Goal: Task Accomplishment & Management: Complete application form

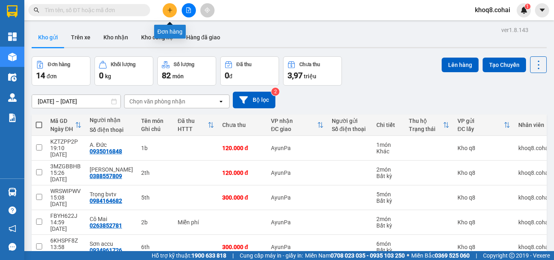
click at [169, 11] on icon "plus" at bounding box center [170, 10] width 6 height 6
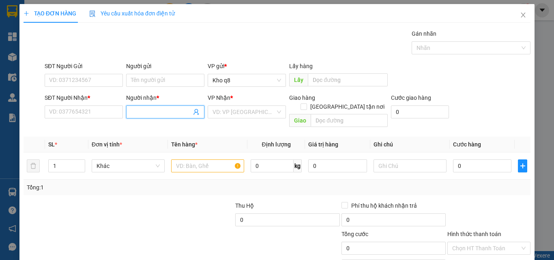
click at [146, 109] on input "Người nhận *" at bounding box center [161, 111] width 60 height 9
click at [60, 113] on input "SĐT Người Nhận *" at bounding box center [84, 111] width 78 height 13
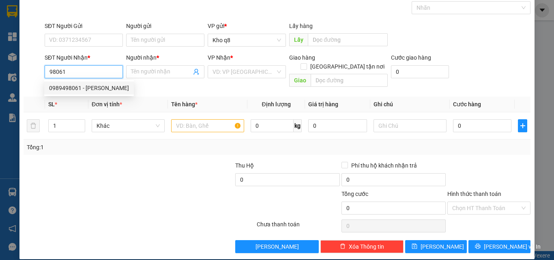
click at [73, 86] on div "0989498061 - [PERSON_NAME]" at bounding box center [89, 88] width 80 height 9
type input "0989498061"
type input "Huyền"
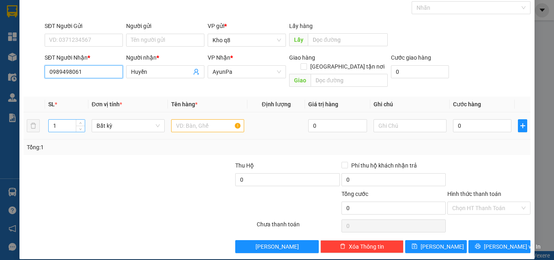
type input "0989498061"
click at [57, 120] on input "1" at bounding box center [67, 126] width 36 height 12
type input "25"
click at [193, 119] on input "text" at bounding box center [207, 125] width 73 height 13
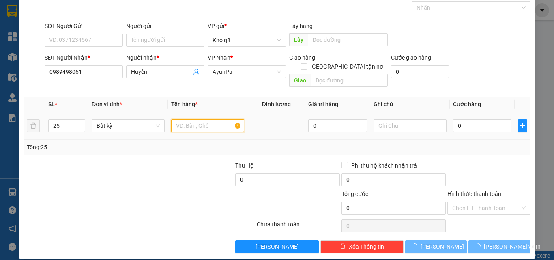
click at [193, 119] on input "text" at bounding box center [207, 125] width 73 height 13
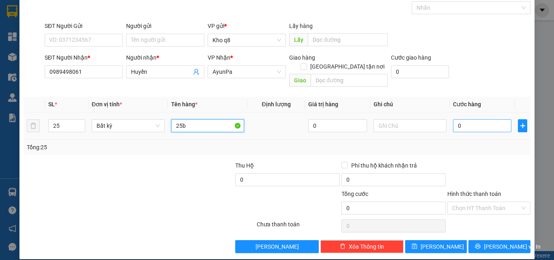
type input "25b"
click at [461, 119] on input "0" at bounding box center [482, 125] width 58 height 13
type input "3"
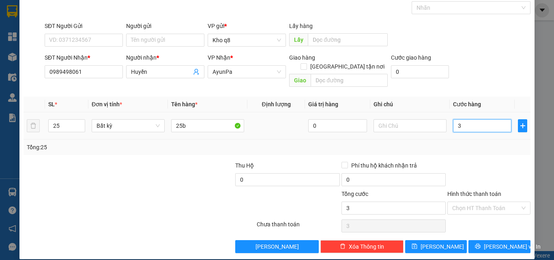
type input "37"
type input "375"
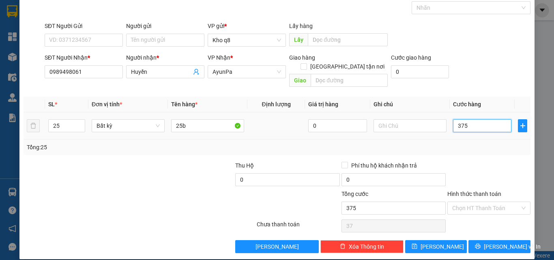
type input "375"
type input "3.750"
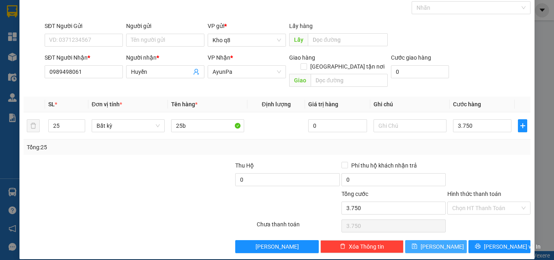
click at [433, 242] on span "[PERSON_NAME]" at bounding box center [442, 246] width 43 height 9
type input "3.750.000"
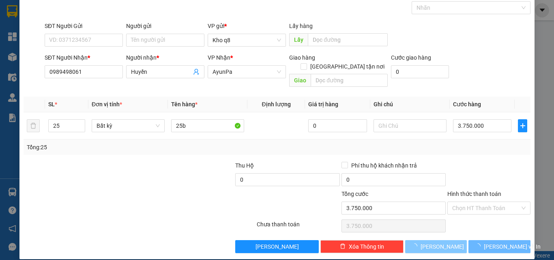
type input "1"
type input "0"
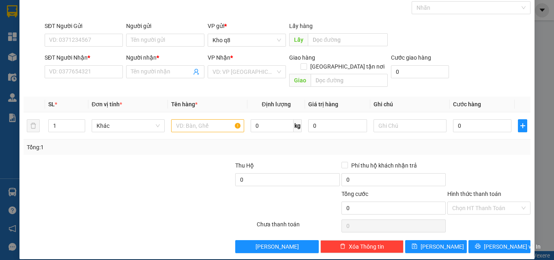
scroll to position [0, 0]
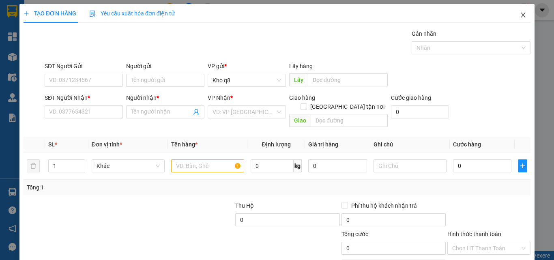
click at [520, 13] on icon "close" at bounding box center [523, 15] width 6 height 6
click at [518, 13] on div "1" at bounding box center [524, 10] width 14 height 14
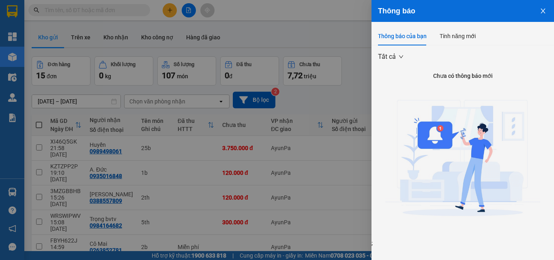
click at [544, 8] on icon "close" at bounding box center [543, 11] width 6 height 6
